Goal: Task Accomplishment & Management: Use online tool/utility

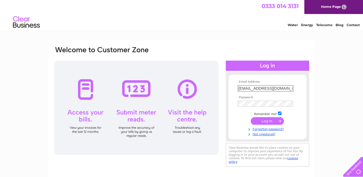
type input "dm-direct@btconnect.com"
click at [251, 117] on input "submit" at bounding box center [267, 121] width 33 height 8
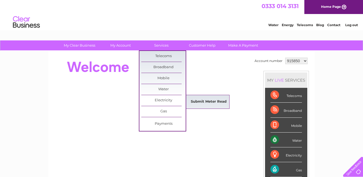
click at [200, 101] on link "Submit Meter Read" at bounding box center [208, 101] width 44 height 11
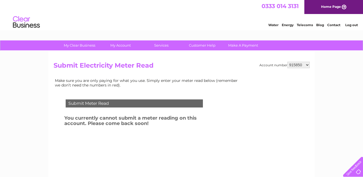
click at [296, 67] on select "915850 1138356" at bounding box center [298, 65] width 22 height 6
select select "1138356"
click at [287, 62] on select "915850 1138356" at bounding box center [298, 65] width 22 height 6
click at [297, 64] on select "915850 1138356" at bounding box center [298, 65] width 22 height 6
select select "915850"
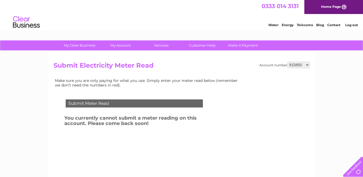
click at [287, 62] on select "915850 1138356" at bounding box center [298, 65] width 22 height 6
